Goal: Navigation & Orientation: Understand site structure

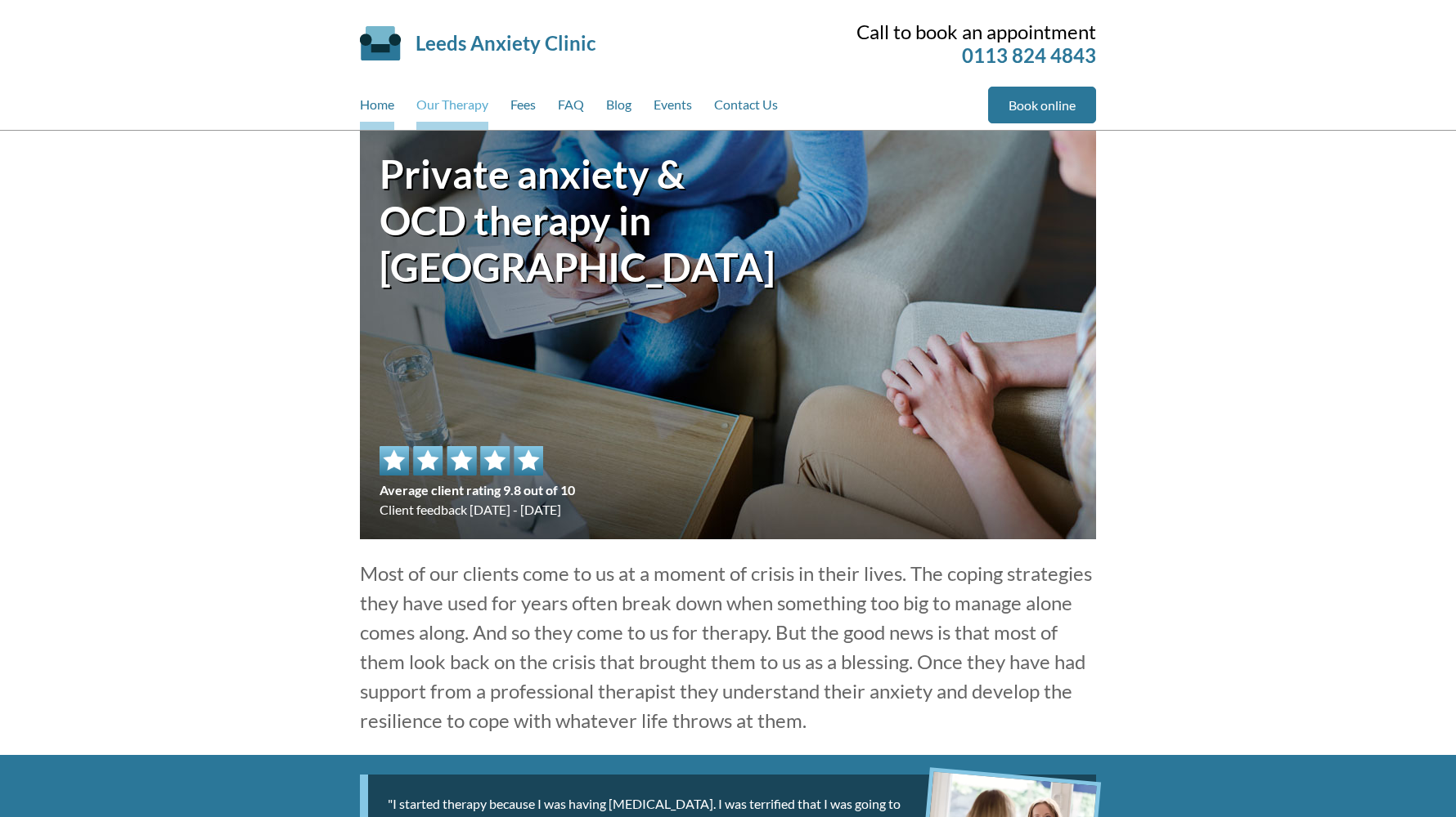
click at [454, 105] on link "Our Therapy" at bounding box center [452, 108] width 72 height 44
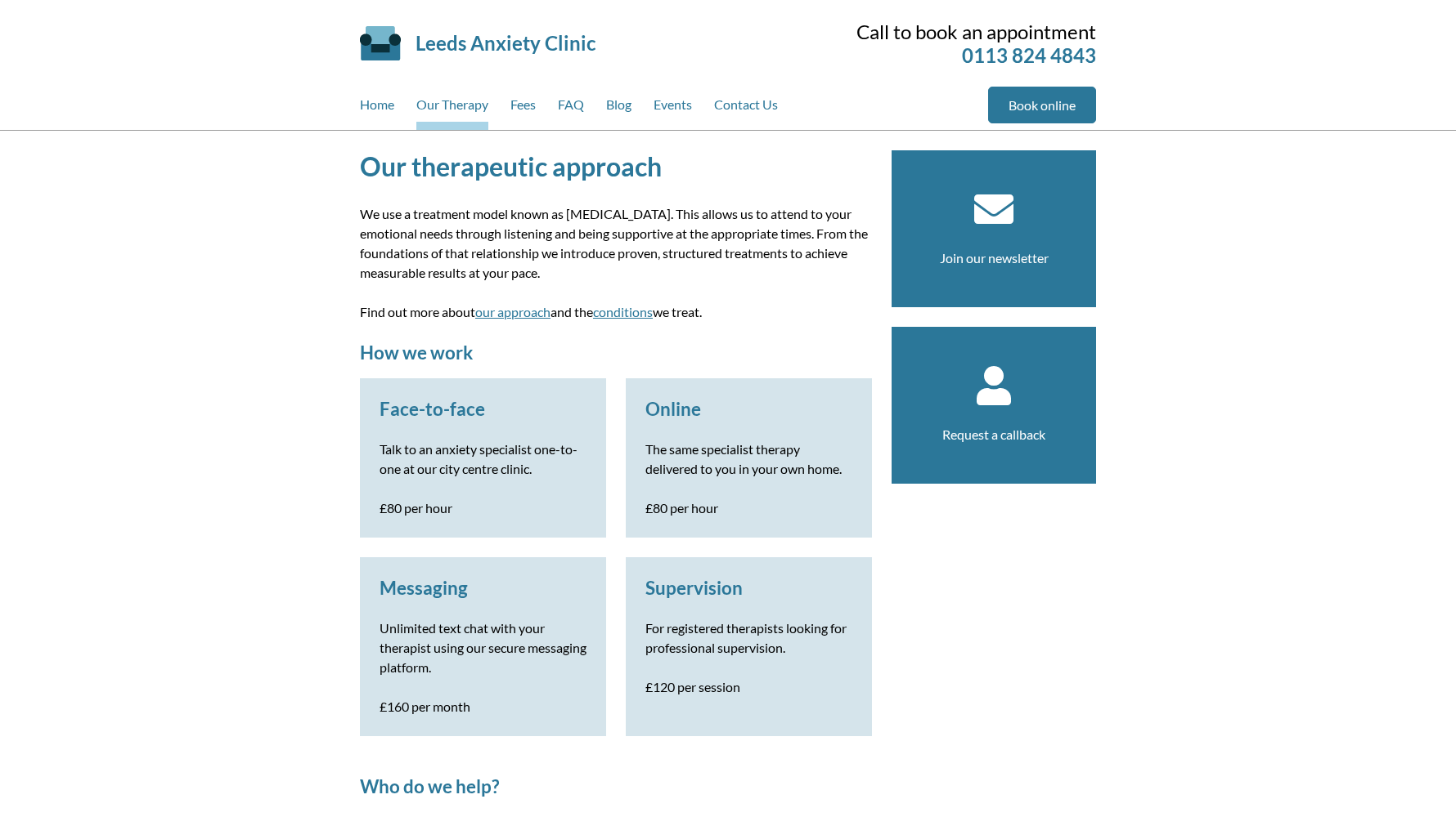
click at [545, 107] on div "Home Our Therapy Fees FAQ Blog Events Contact Us" at bounding box center [674, 108] width 628 height 44
click at [532, 110] on link "Fees" at bounding box center [523, 108] width 25 height 44
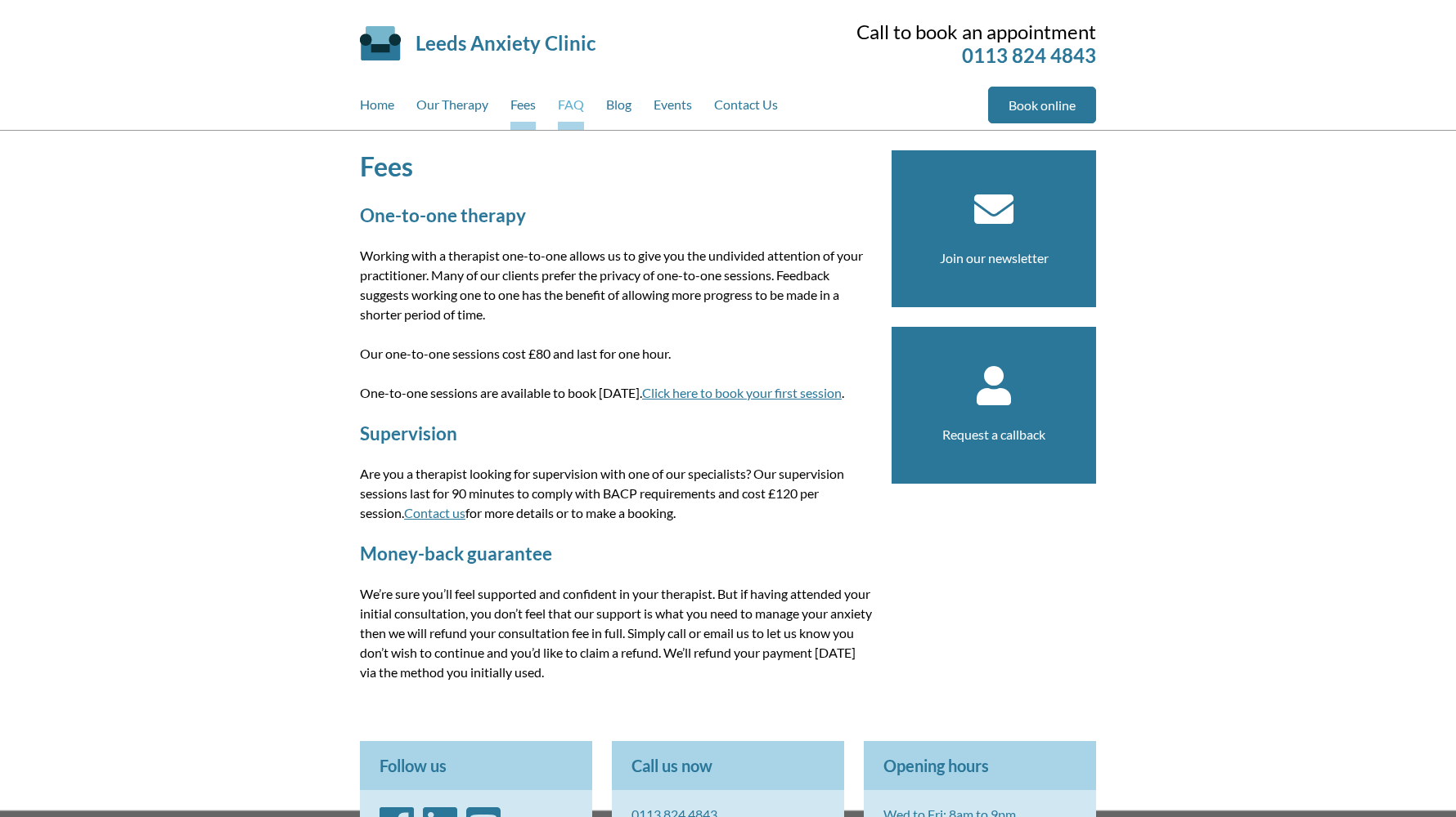
click at [579, 110] on link "FAQ" at bounding box center [571, 108] width 26 height 44
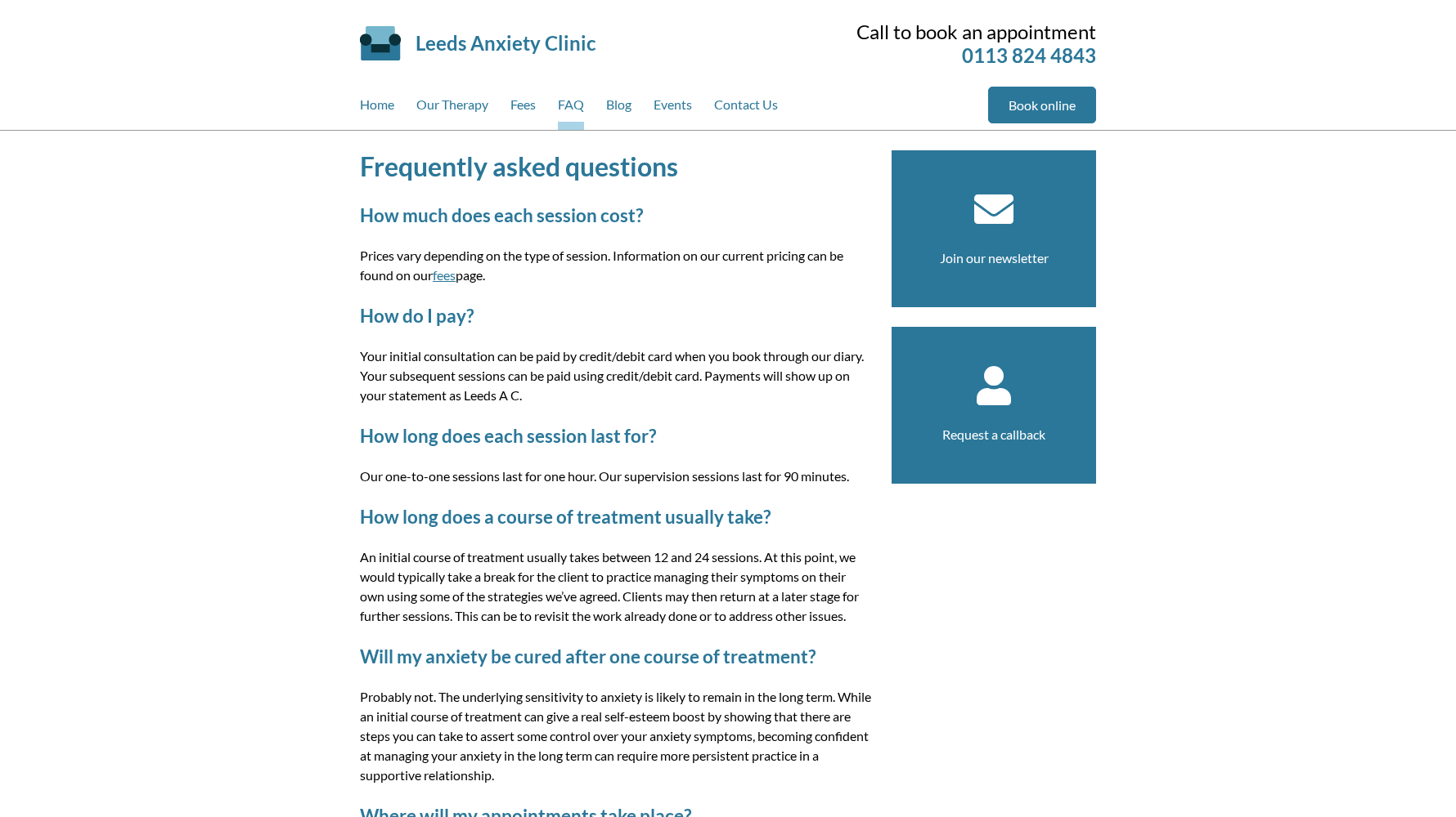
click at [653, 119] on div "Home Our Therapy Fees FAQ Blog Events Contact Us" at bounding box center [674, 108] width 628 height 44
click at [635, 111] on div "Home Our Therapy Fees FAQ Blog Events Contact Us" at bounding box center [674, 108] width 628 height 44
click at [626, 110] on link "Blog" at bounding box center [618, 108] width 25 height 44
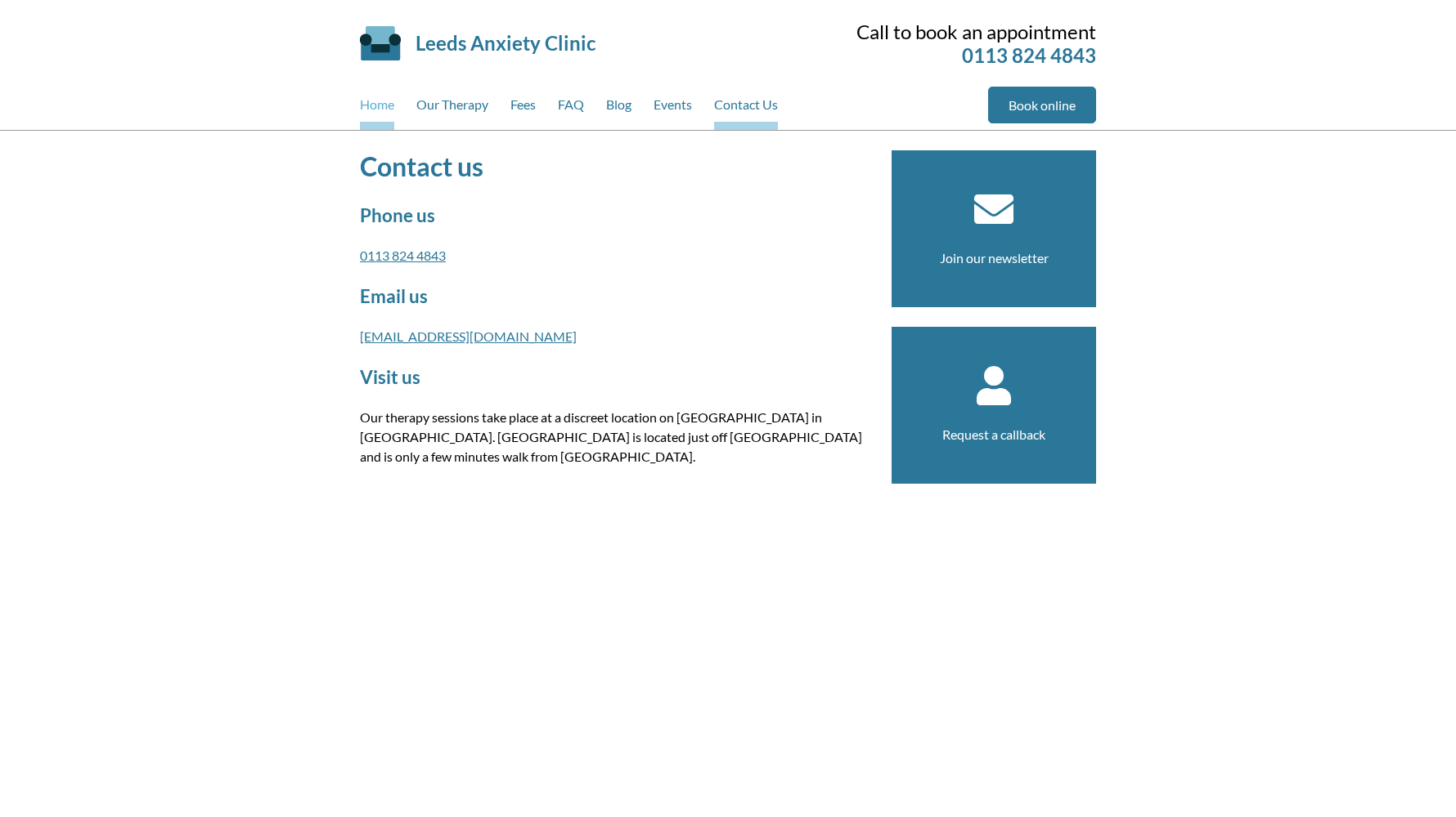
click at [373, 103] on link "Home" at bounding box center [376, 108] width 34 height 44
